Goal: Information Seeking & Learning: Learn about a topic

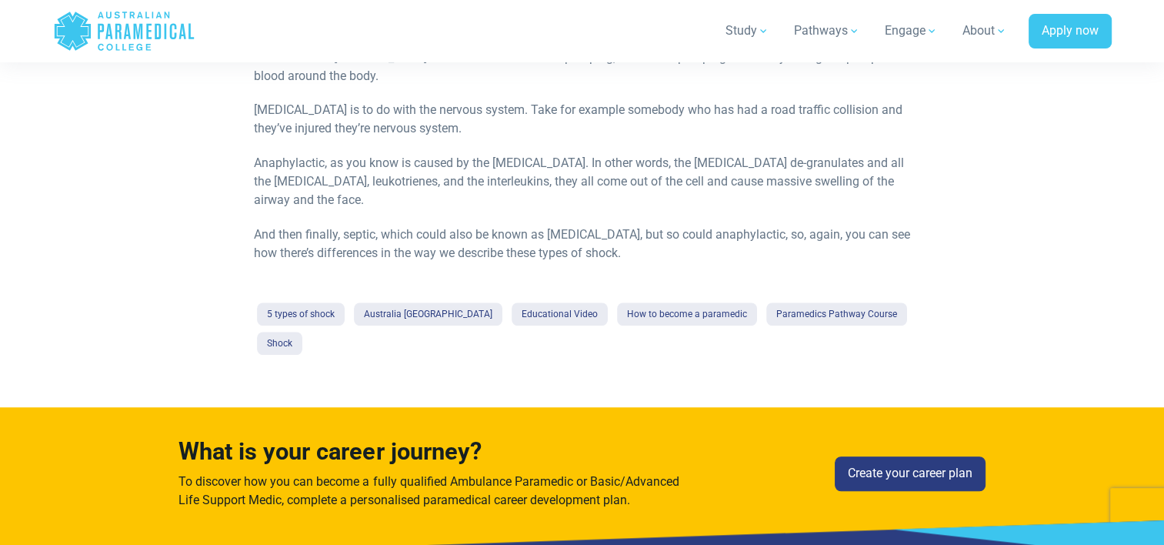
scroll to position [1176, 0]
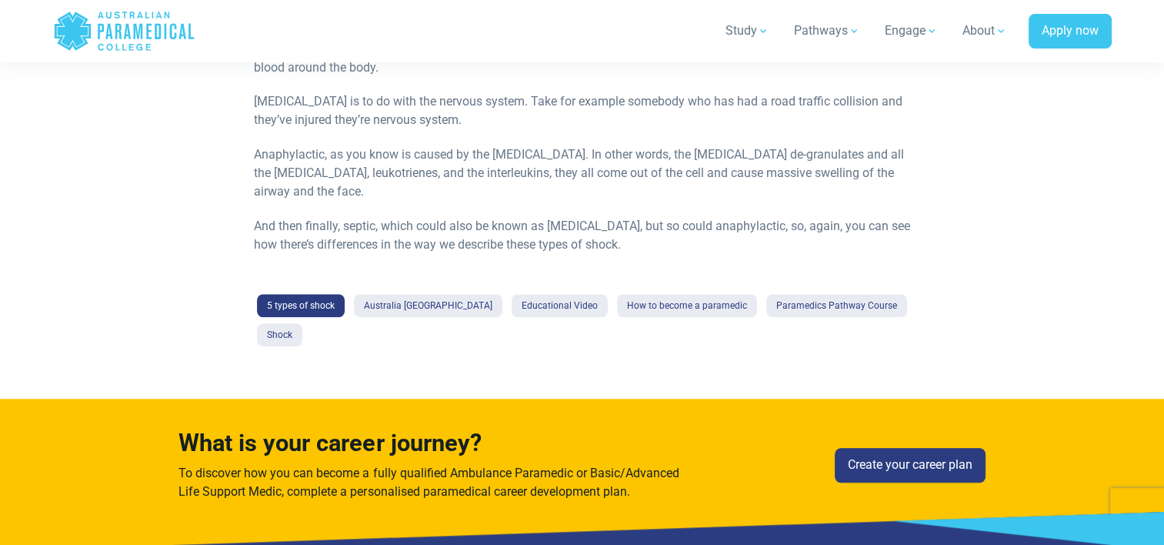
click at [318, 302] on link "5 types of shock" at bounding box center [301, 305] width 88 height 23
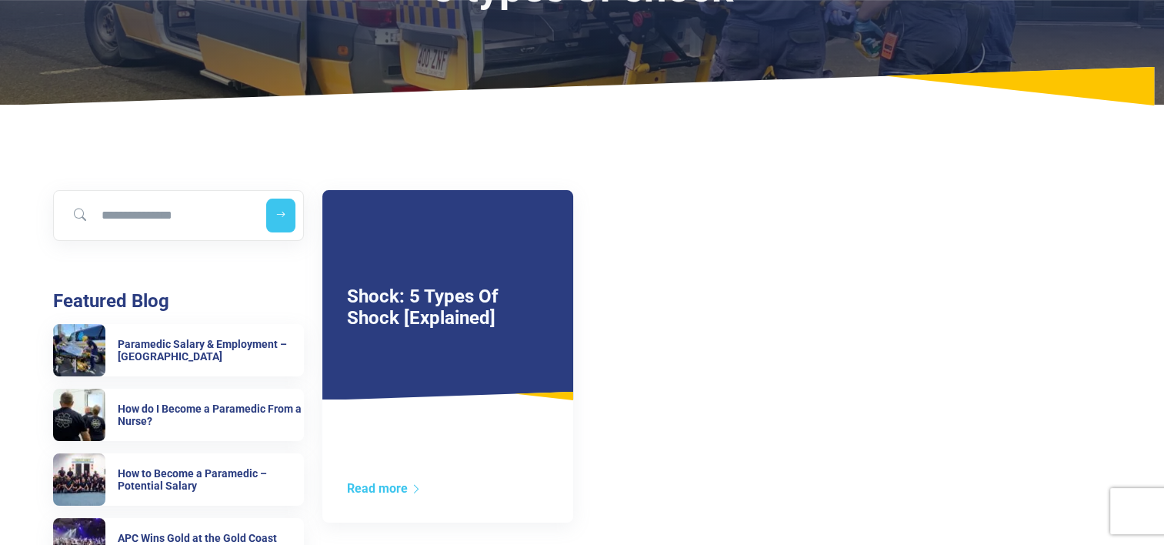
scroll to position [158, 0]
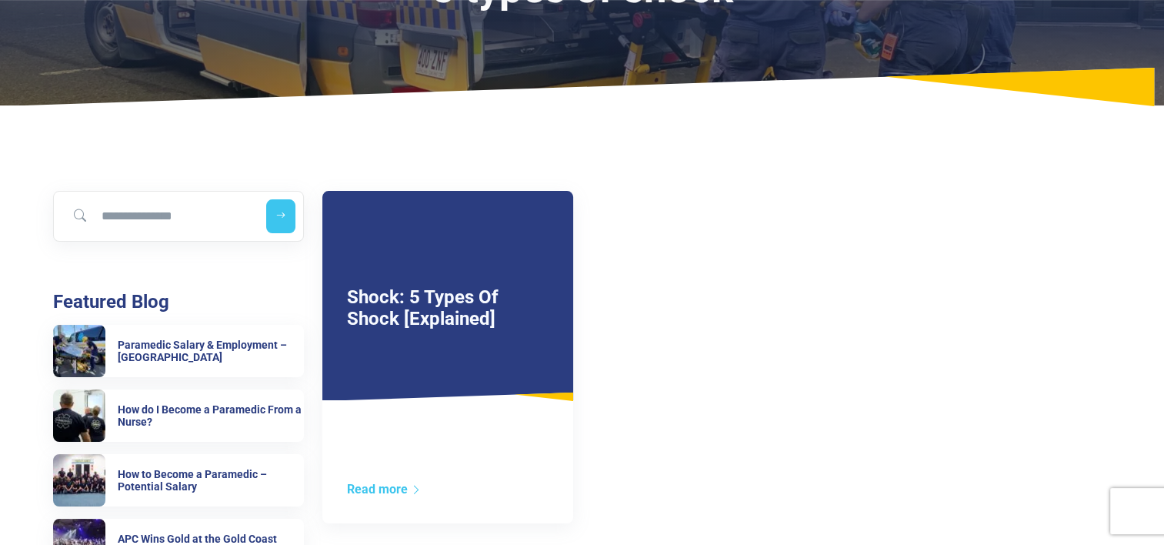
click at [375, 498] on div "Read more" at bounding box center [447, 501] width 251 height 43
click at [373, 489] on link "Read more" at bounding box center [384, 489] width 75 height 15
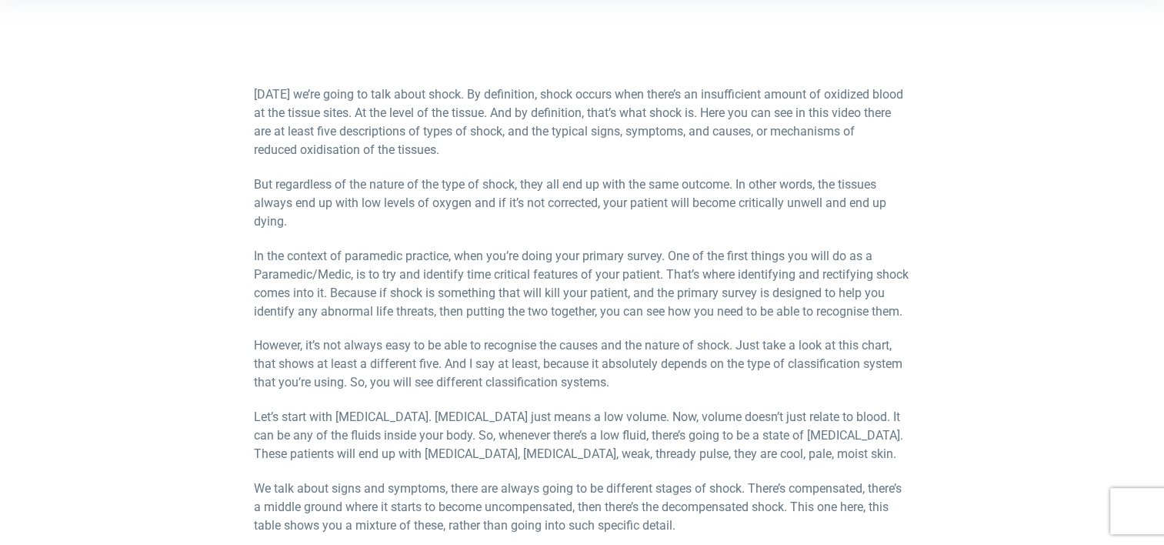
scroll to position [558, 0]
